Goal: Information Seeking & Learning: Learn about a topic

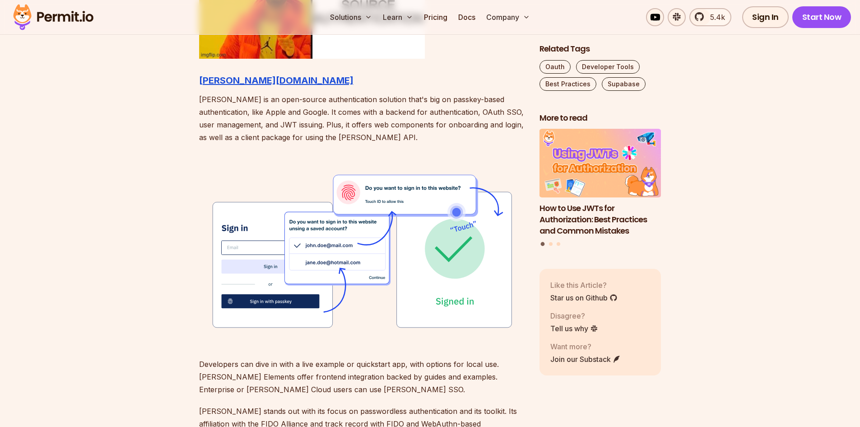
scroll to position [1084, 0]
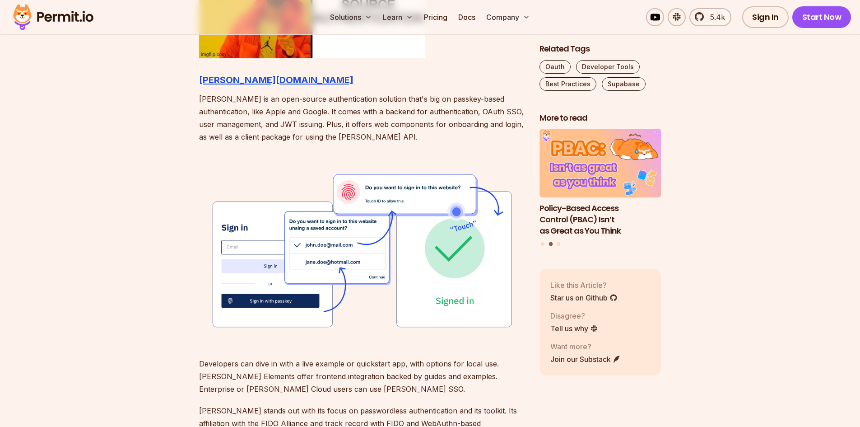
click at [208, 100] on p "[PERSON_NAME] is an open-source authentication solution that's big on passkey-b…" at bounding box center [362, 118] width 326 height 51
drag, startPoint x: 208, startPoint y: 100, endPoint x: 340, endPoint y: 99, distance: 131.8
click at [340, 99] on p "[PERSON_NAME] is an open-source authentication solution that's big on passkey-b…" at bounding box center [362, 118] width 326 height 51
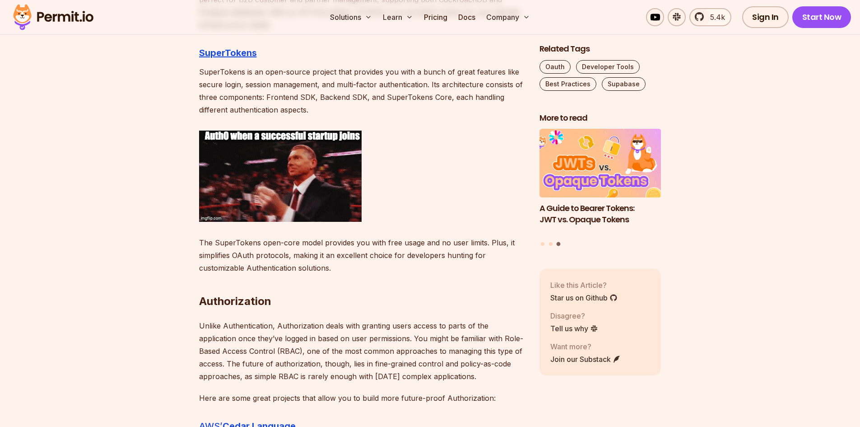
scroll to position [1716, 0]
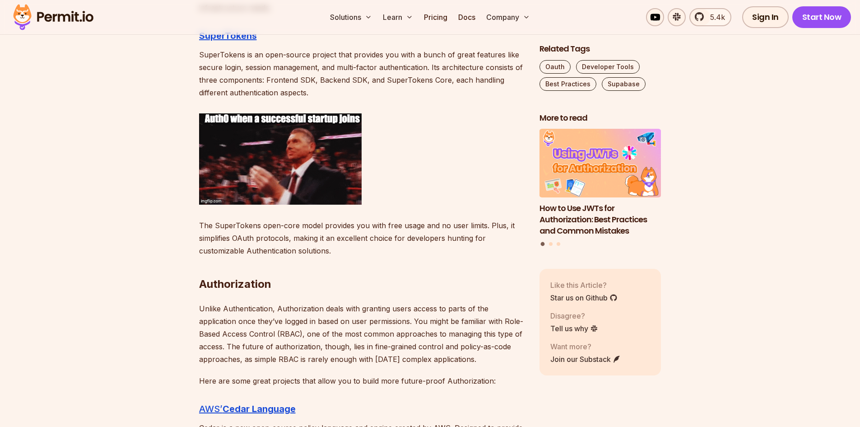
click at [322, 168] on img at bounding box center [280, 158] width 163 height 91
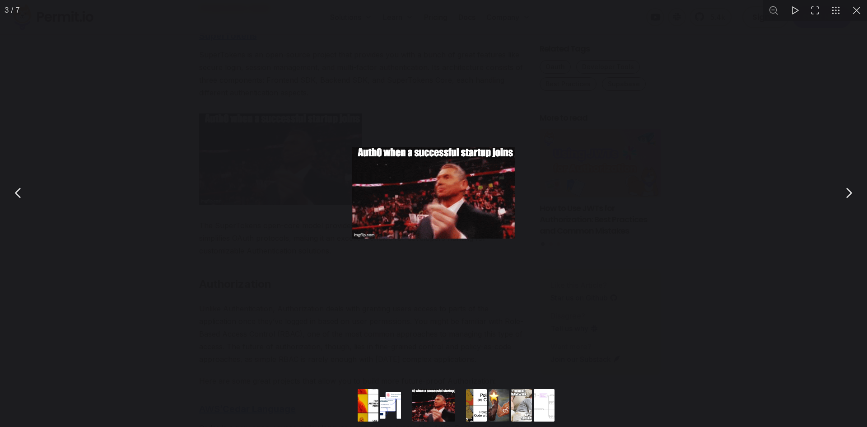
click at [233, 176] on div "You can close this modal content with the ESC key" at bounding box center [433, 192] width 867 height 385
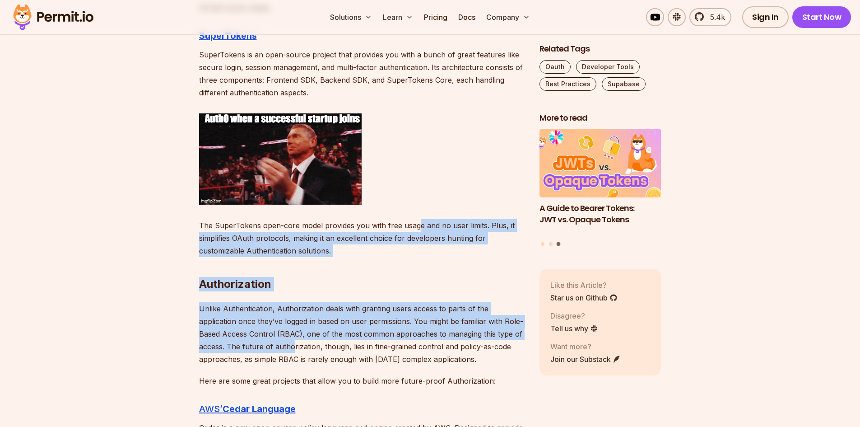
drag, startPoint x: 418, startPoint y: 226, endPoint x: 265, endPoint y: 350, distance: 196.8
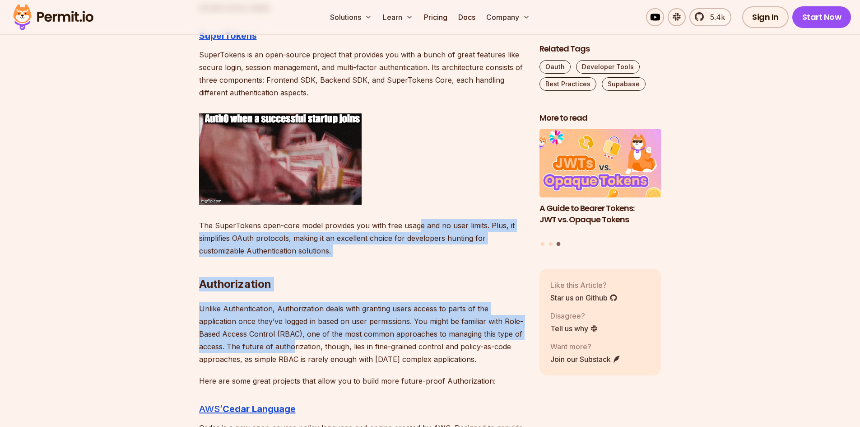
click at [265, 350] on p "Unlike Authentication, Authorization deals with granting users access to parts …" at bounding box center [362, 333] width 326 height 63
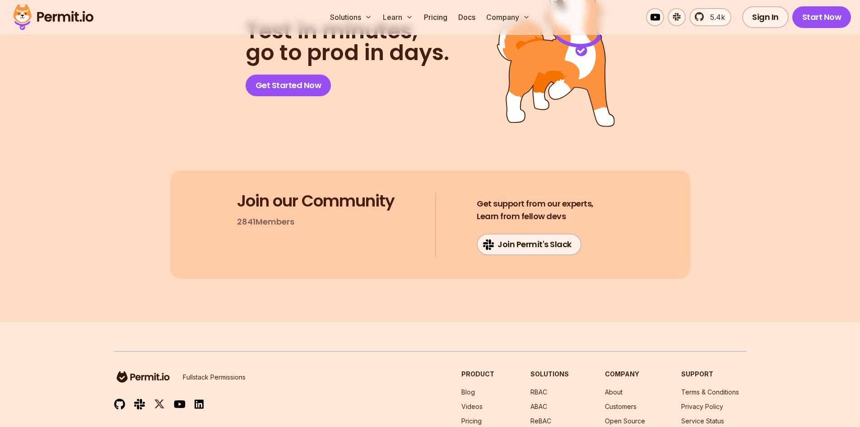
scroll to position [5643, 0]
